Goal: Task Accomplishment & Management: Manage account settings

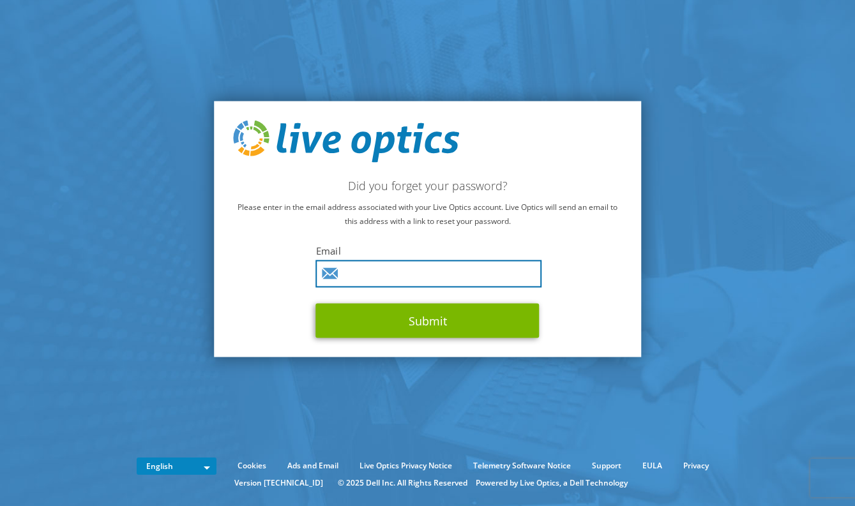
click at [368, 271] on input "text" at bounding box center [429, 273] width 226 height 27
type input "[EMAIL_ADDRESS][DOMAIN_NAME]"
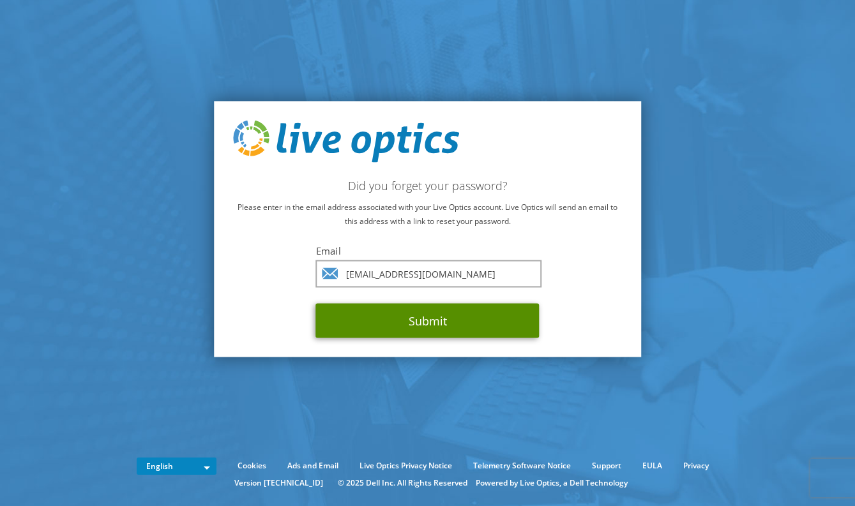
click at [365, 326] on button "Submit" at bounding box center [427, 320] width 223 height 34
